Goal: Find specific page/section: Find specific page/section

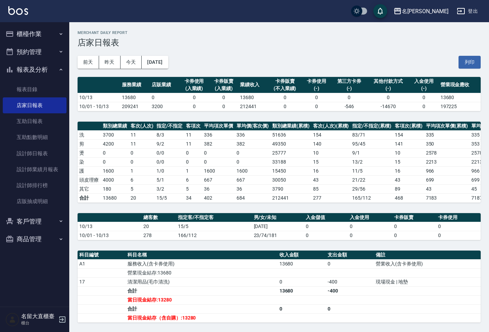
scroll to position [78, 0]
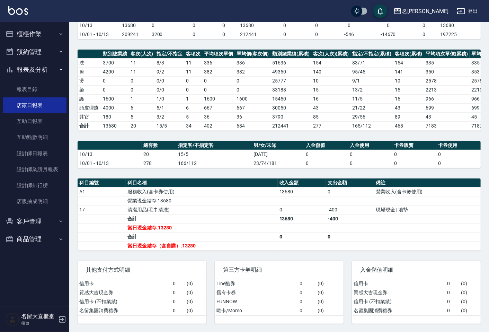
drag, startPoint x: 0, startPoint y: 0, endPoint x: 146, endPoint y: 144, distance: 205.0
drag, startPoint x: 146, startPoint y: 144, endPoint x: 26, endPoint y: 156, distance: 120.5
click at [26, 156] on link "設計師日報表" at bounding box center [35, 153] width 64 height 16
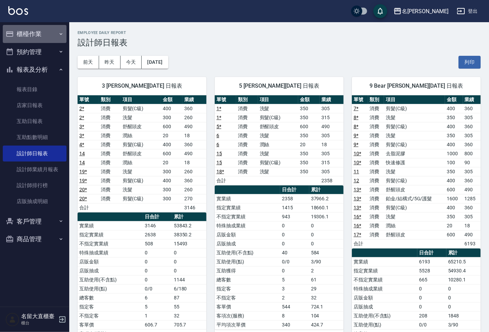
click at [33, 27] on button "櫃檯作業" at bounding box center [35, 34] width 64 height 18
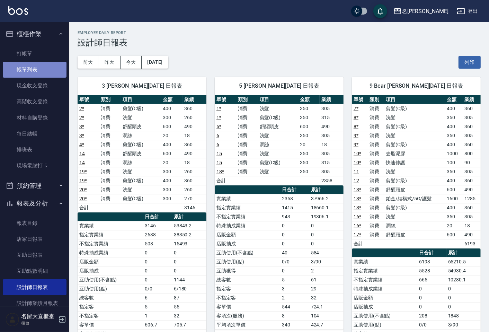
click at [37, 62] on link "帳單列表" at bounding box center [35, 70] width 64 height 16
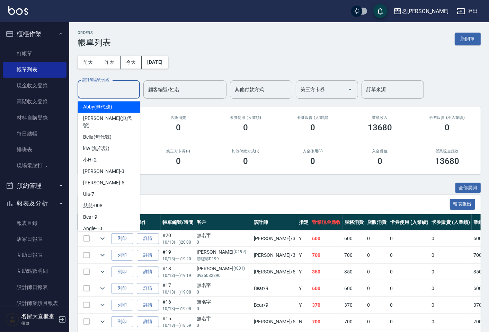
click at [109, 88] on input "設計師編號/姓名" at bounding box center [109, 89] width 56 height 12
click at [109, 166] on div "[PERSON_NAME]3" at bounding box center [109, 171] width 62 height 11
type input "[PERSON_NAME]3"
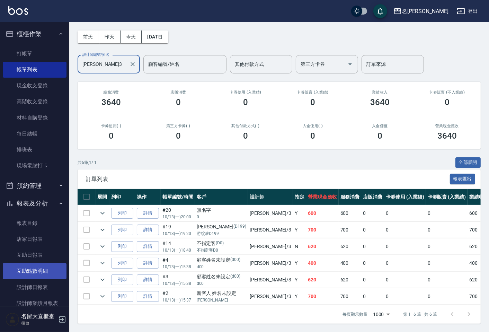
scroll to position [38, 0]
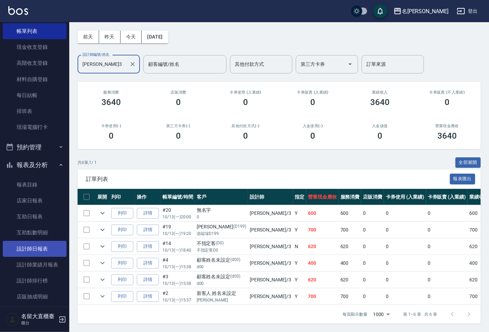
click at [30, 246] on link "設計師日報表" at bounding box center [35, 249] width 64 height 16
